Goal: Task Accomplishment & Management: Use online tool/utility

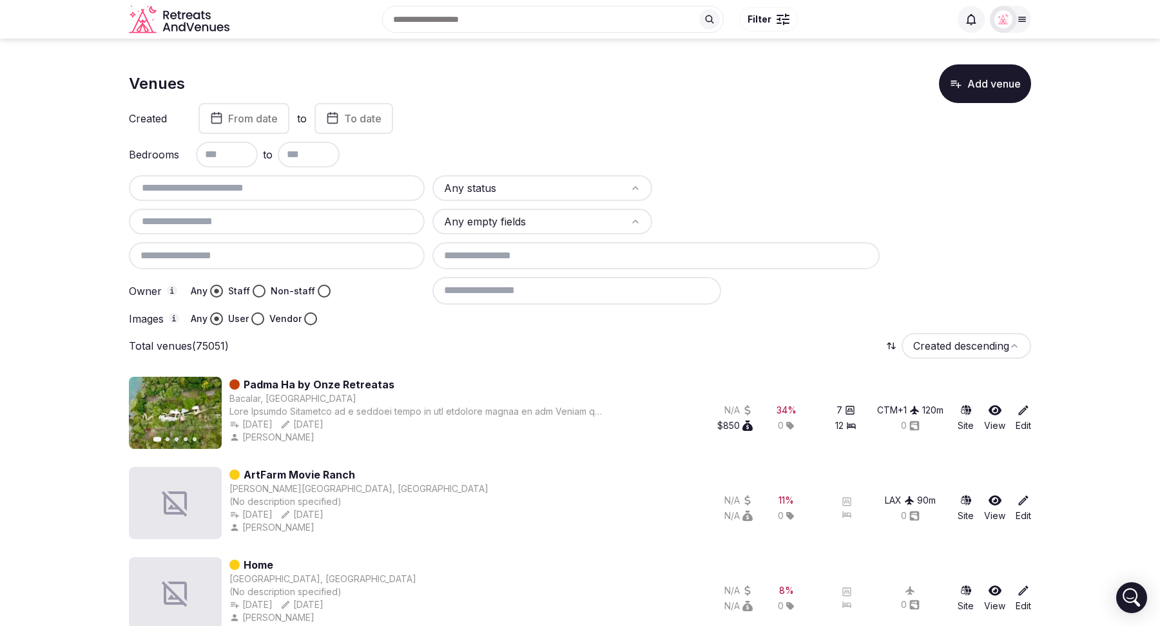
click at [207, 411] on icon "button" at bounding box center [203, 413] width 10 height 10
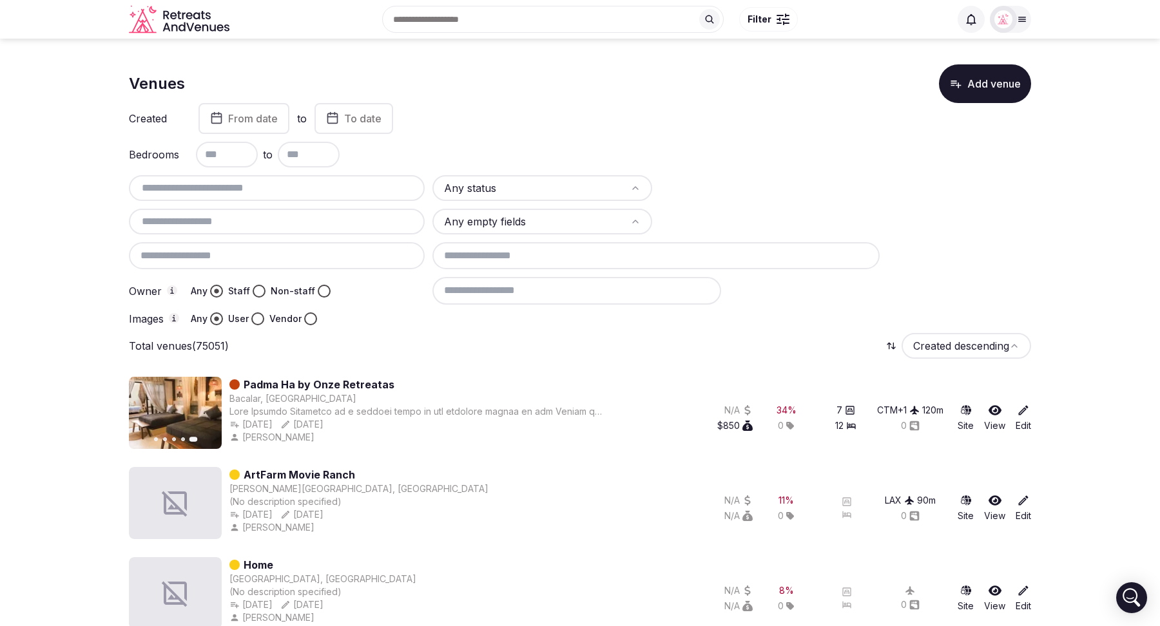
click at [986, 92] on button "Add venue" at bounding box center [985, 83] width 92 height 39
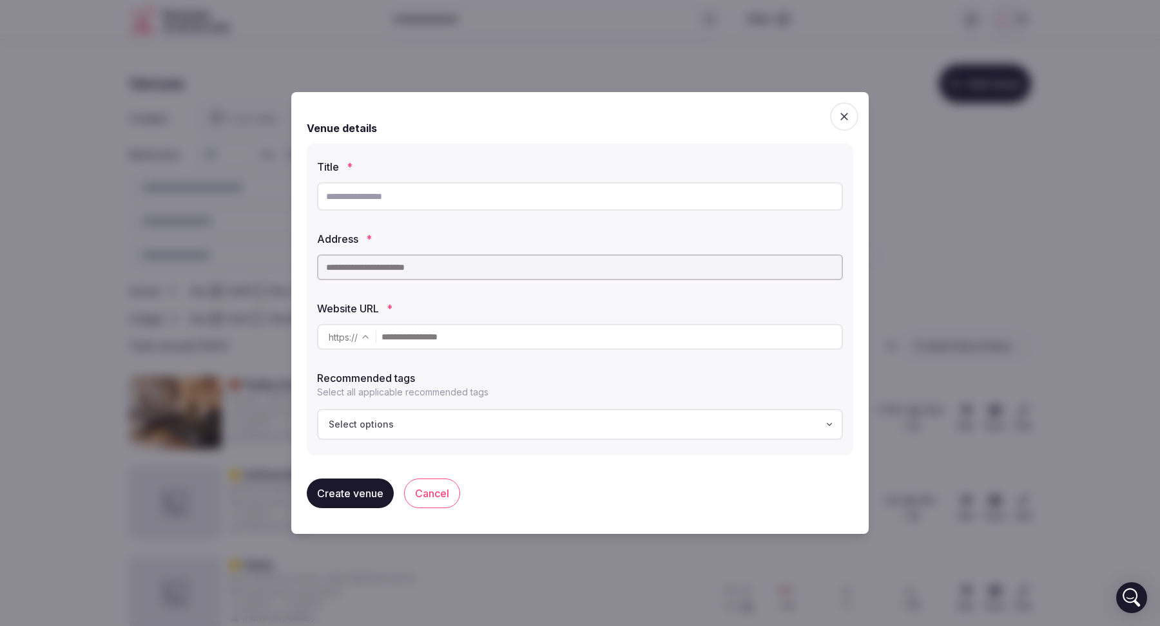
click at [844, 112] on icon "button" at bounding box center [844, 116] width 13 height 13
